Goal: Find specific page/section: Find specific page/section

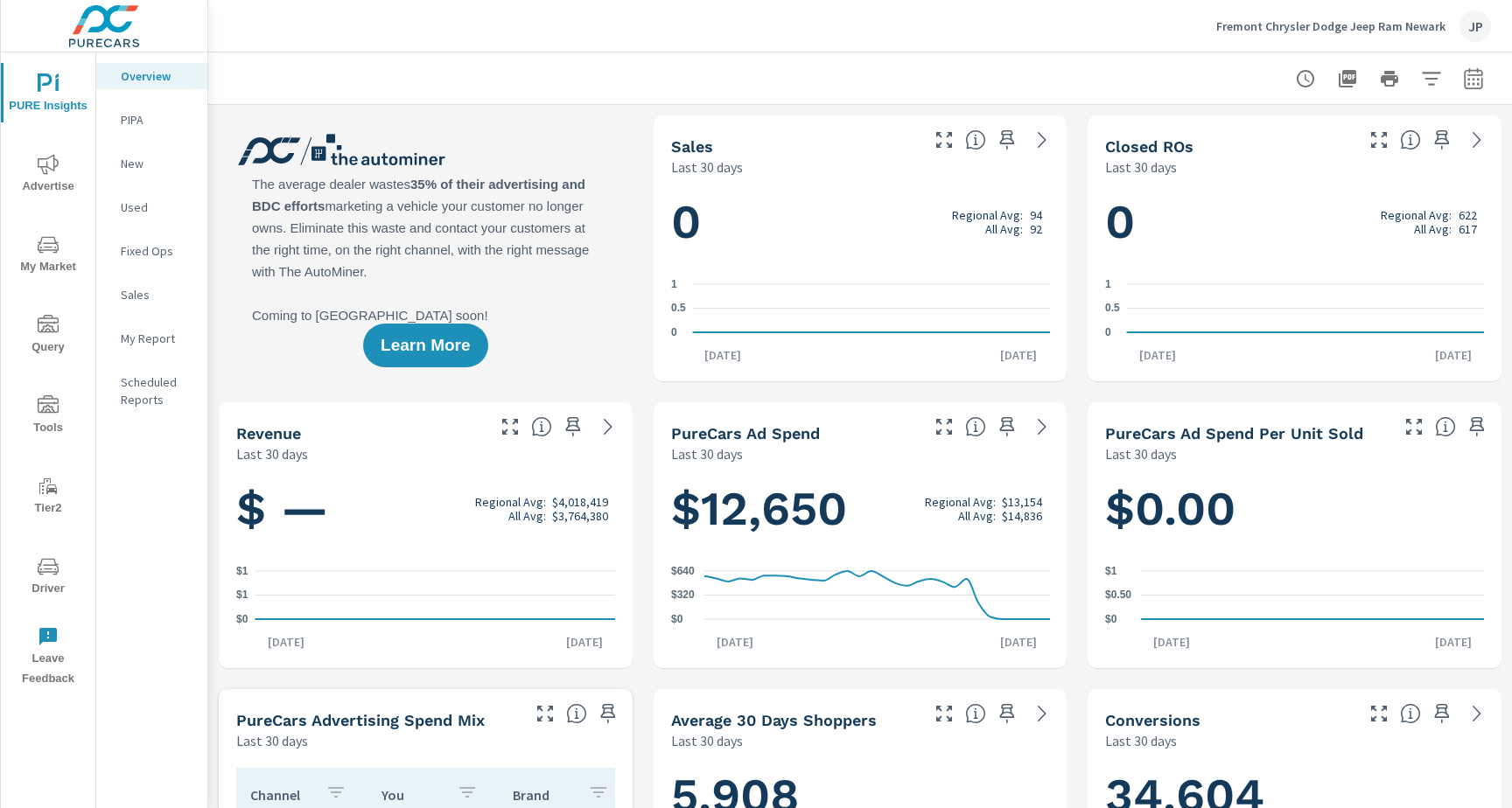
click at [50, 597] on span "Driver" at bounding box center [47, 577] width 84 height 42
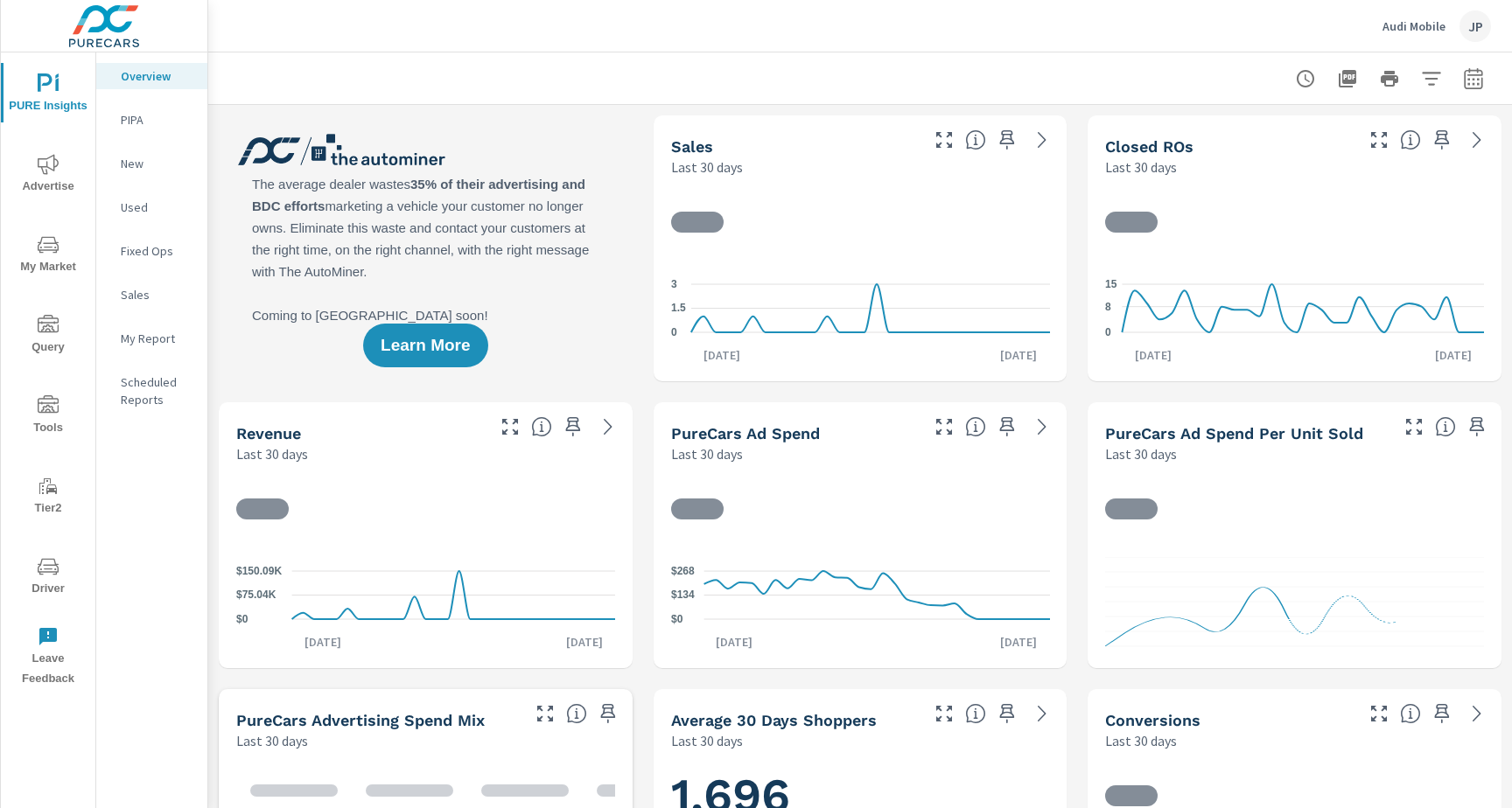
click at [58, 556] on icon "nav menu" at bounding box center [48, 567] width 21 height 21
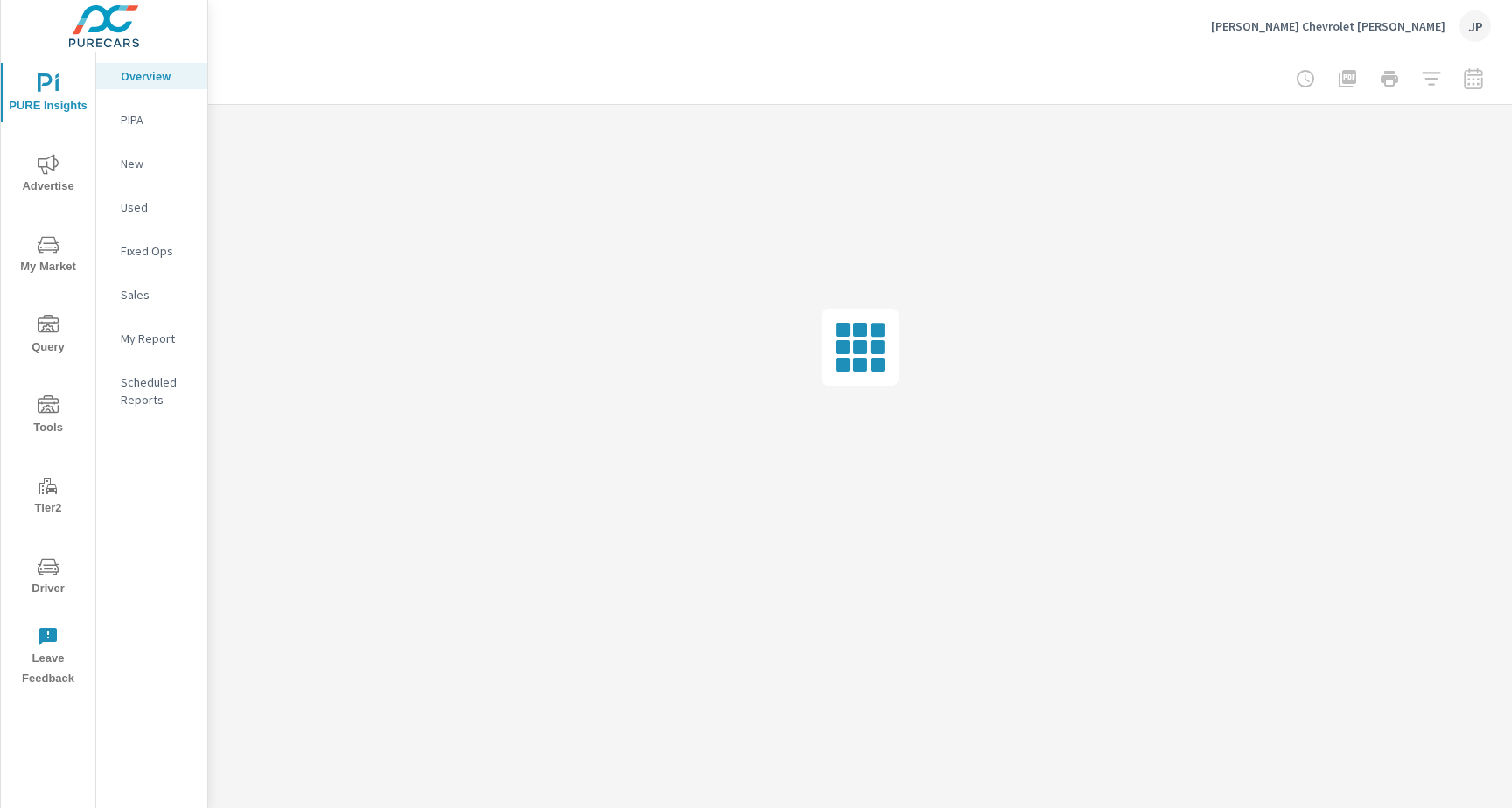
click at [31, 572] on span "Driver" at bounding box center [47, 577] width 84 height 42
click at [48, 586] on span "Driver" at bounding box center [47, 577] width 84 height 42
